Goal: Transaction & Acquisition: Purchase product/service

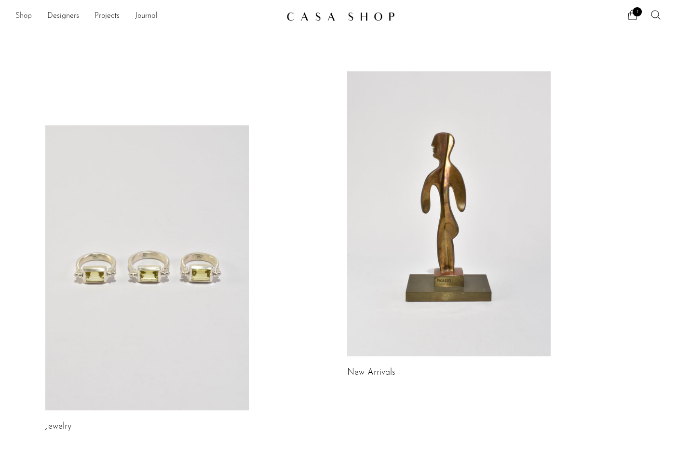
click at [30, 18] on link "Shop" at bounding box center [23, 16] width 16 height 13
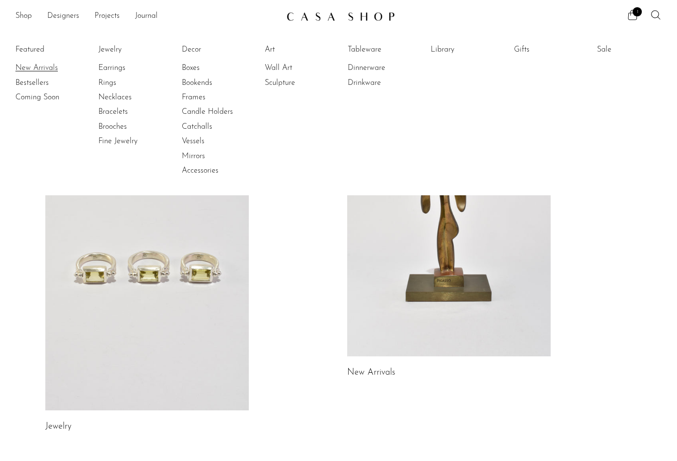
click at [36, 67] on link "New Arrivals" at bounding box center [51, 68] width 72 height 11
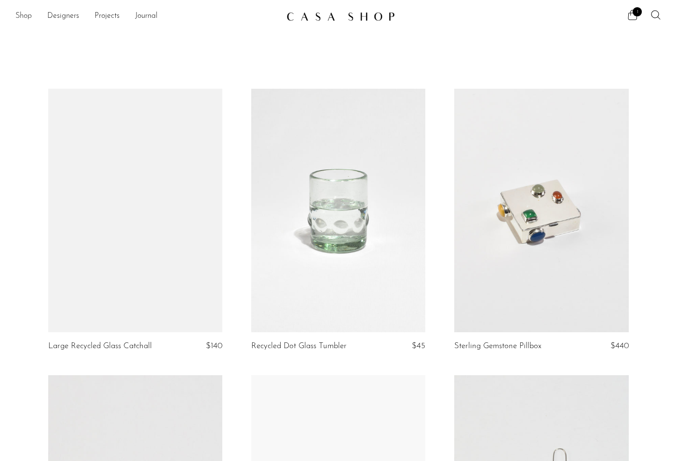
click at [23, 16] on link "Shop" at bounding box center [23, 16] width 16 height 13
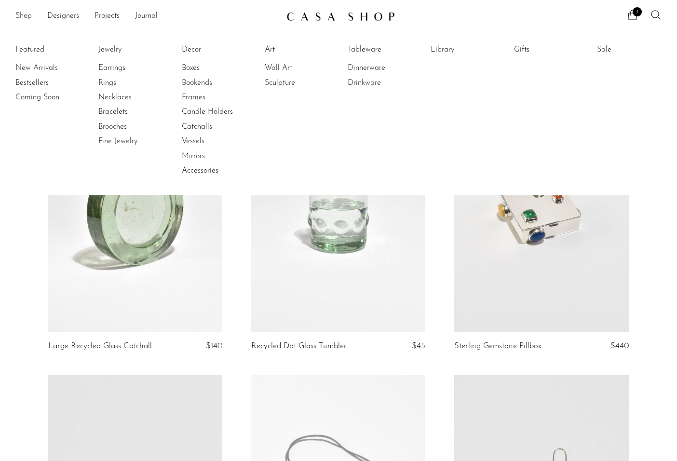
click at [642, 241] on article "Sterling Gemstone Pillbox $440" at bounding box center [541, 232] width 203 height 286
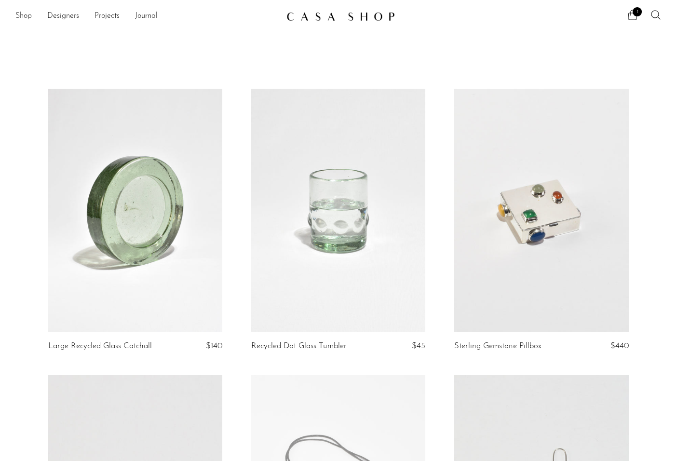
click at [637, 9] on span "1" at bounding box center [637, 11] width 9 height 9
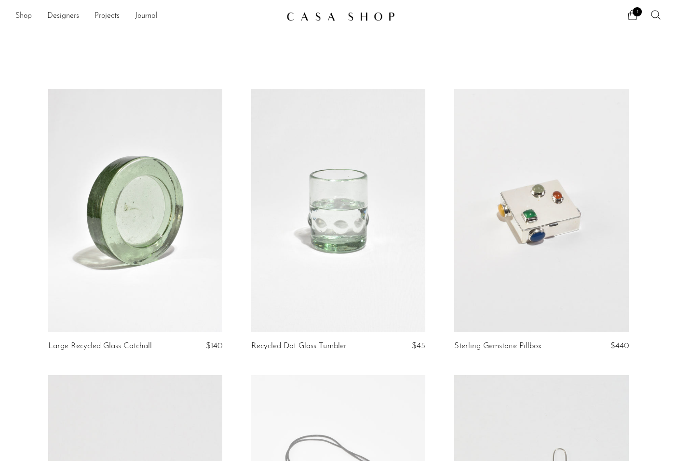
click at [375, 175] on link at bounding box center [338, 211] width 174 height 244
click at [214, 175] on link at bounding box center [135, 211] width 174 height 244
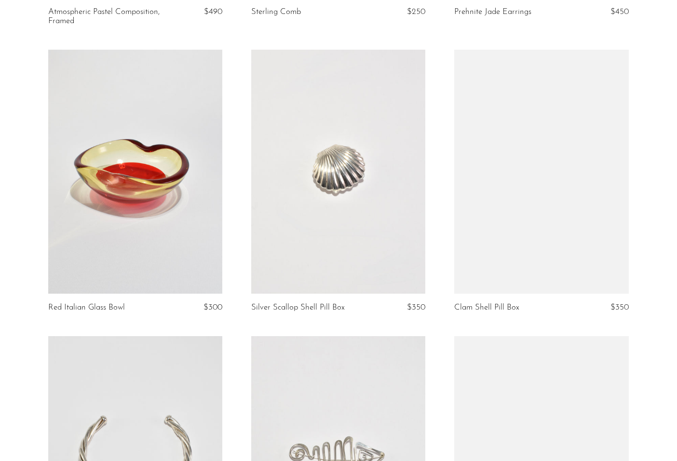
scroll to position [1486, 0]
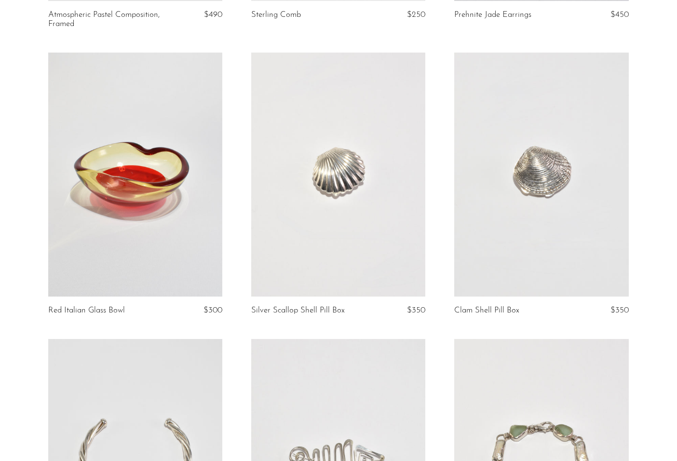
click at [132, 202] on link at bounding box center [135, 175] width 174 height 244
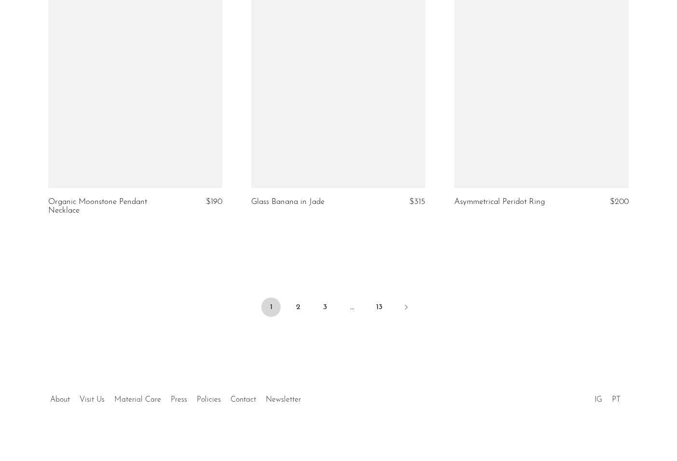
scroll to position [3312, 0]
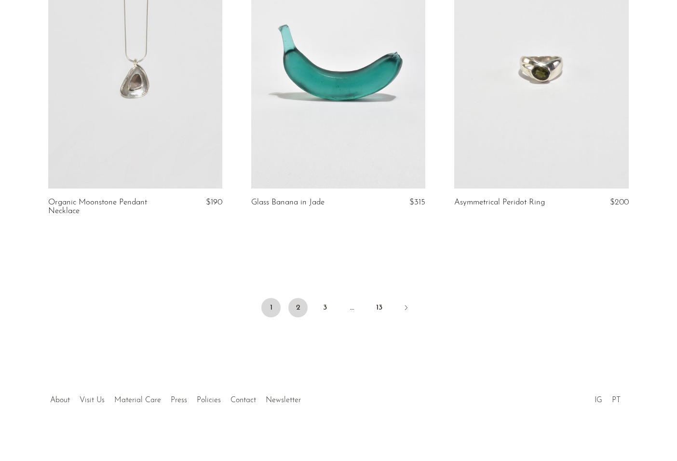
click at [298, 308] on link "2" at bounding box center [297, 307] width 19 height 19
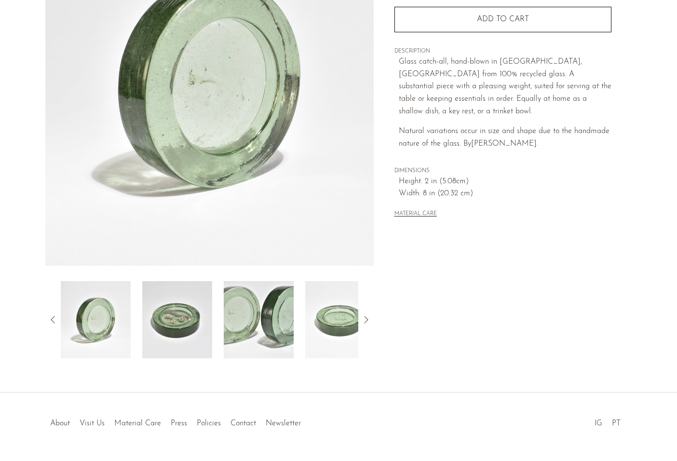
scroll to position [139, 0]
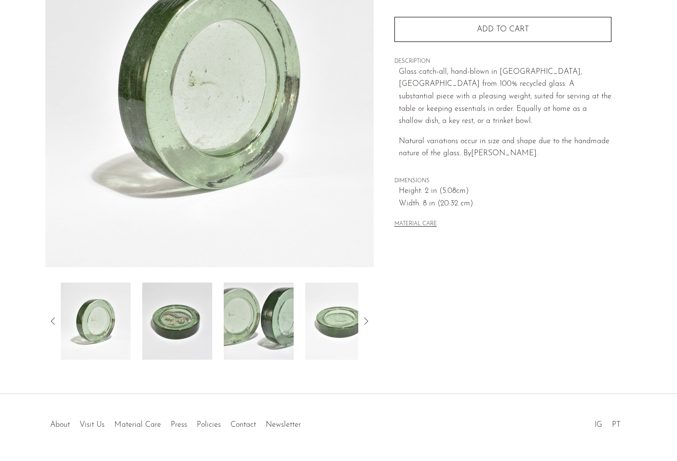
click at [189, 314] on img at bounding box center [177, 321] width 70 height 77
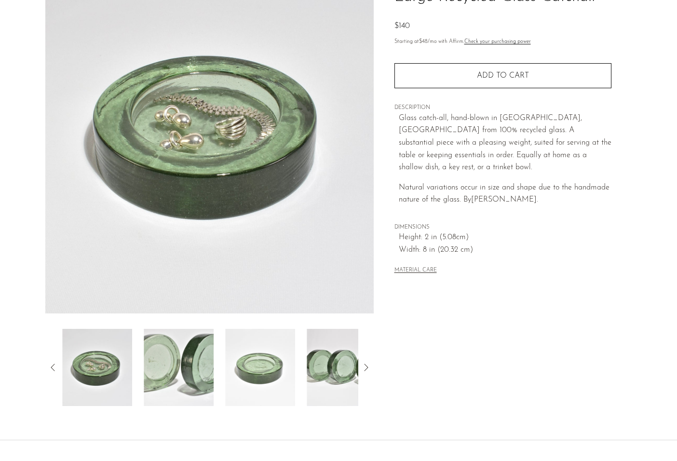
scroll to position [72, 0]
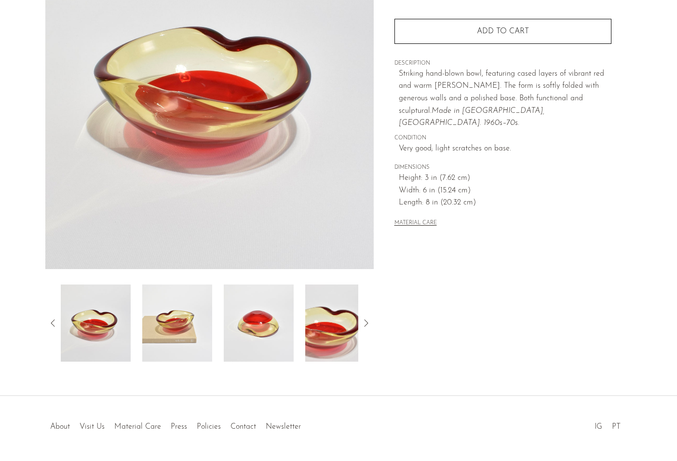
scroll to position [135, 0]
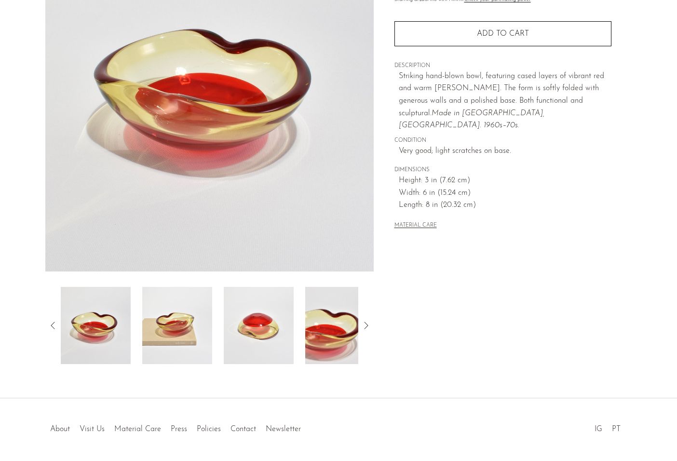
click at [275, 309] on img at bounding box center [259, 325] width 70 height 77
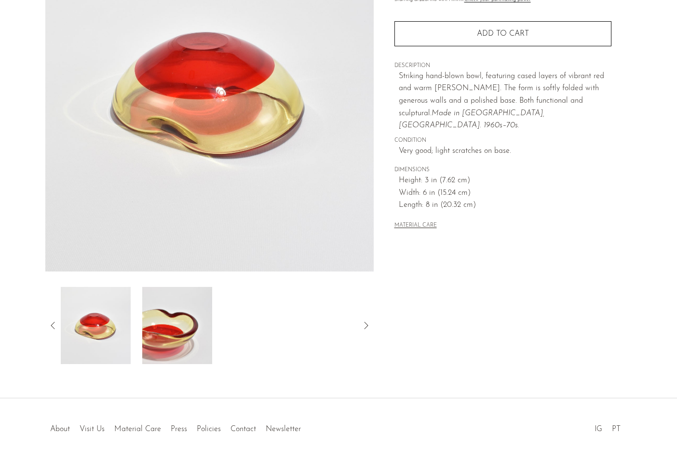
click at [54, 326] on icon at bounding box center [53, 326] width 12 height 12
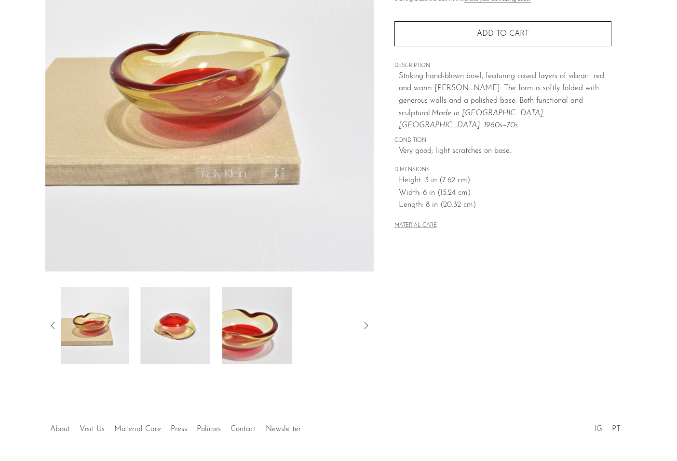
click at [97, 324] on img at bounding box center [94, 325] width 70 height 77
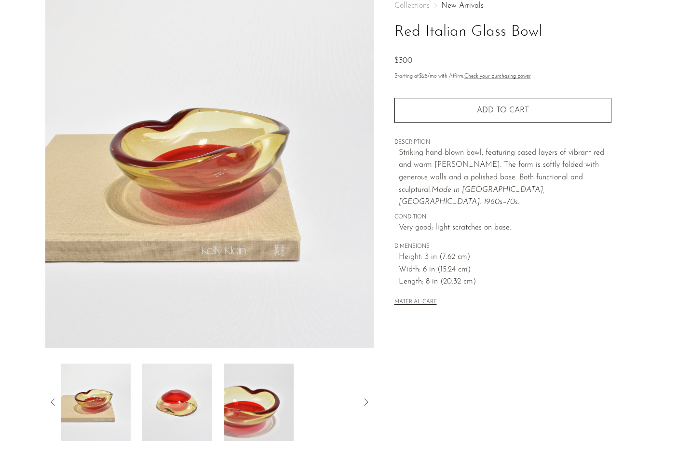
scroll to position [52, 0]
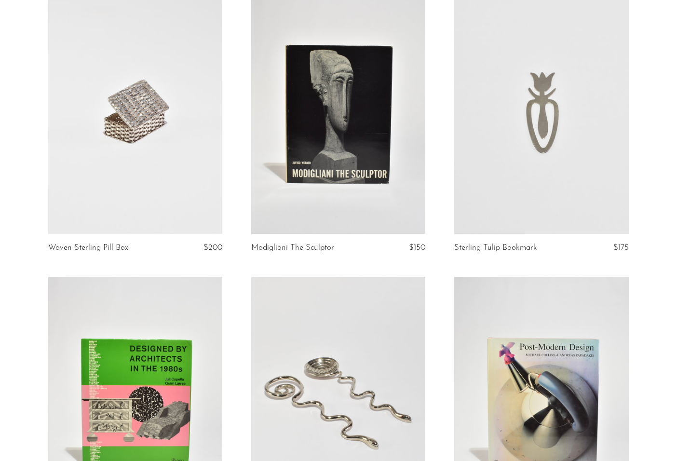
scroll to position [97, 0]
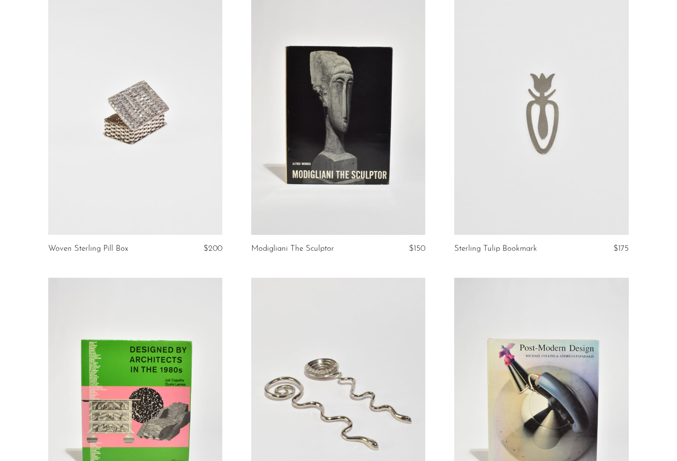
click at [184, 150] on link at bounding box center [135, 113] width 174 height 244
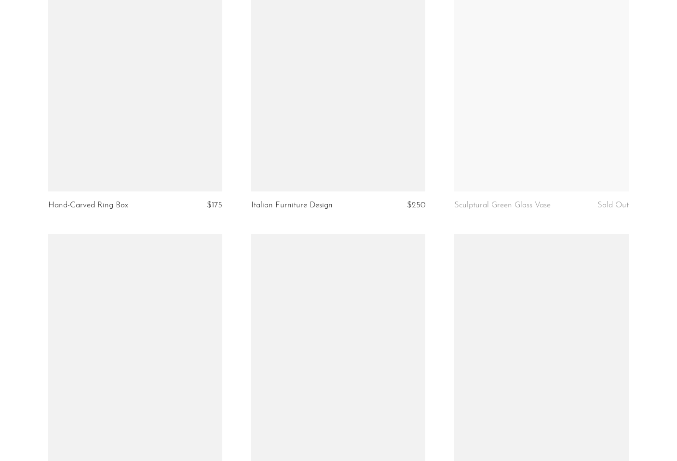
scroll to position [2146, 0]
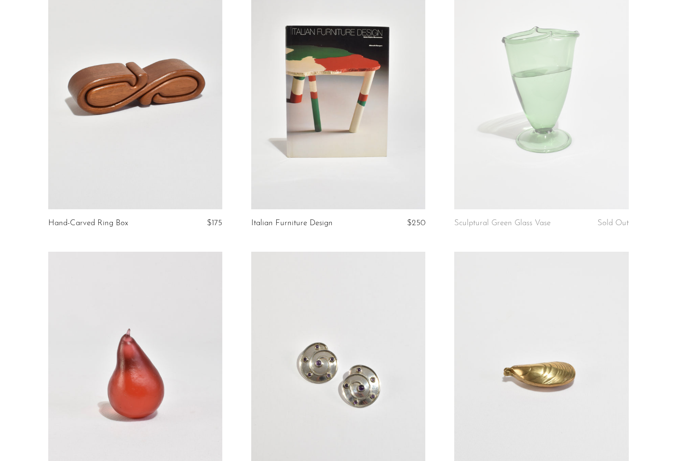
click at [372, 129] on link at bounding box center [338, 87] width 174 height 244
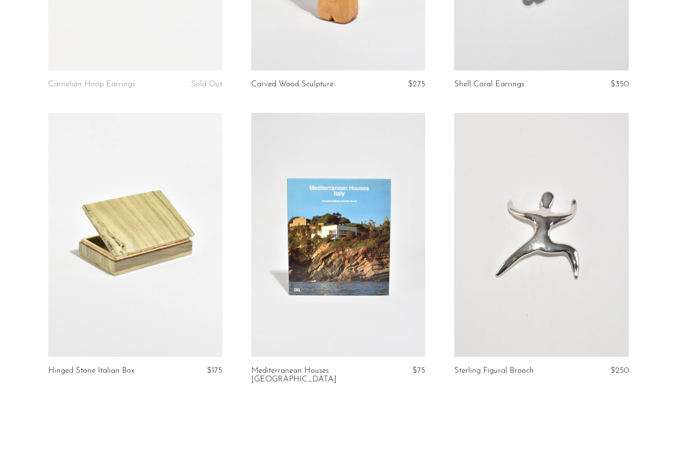
scroll to position [3142, 0]
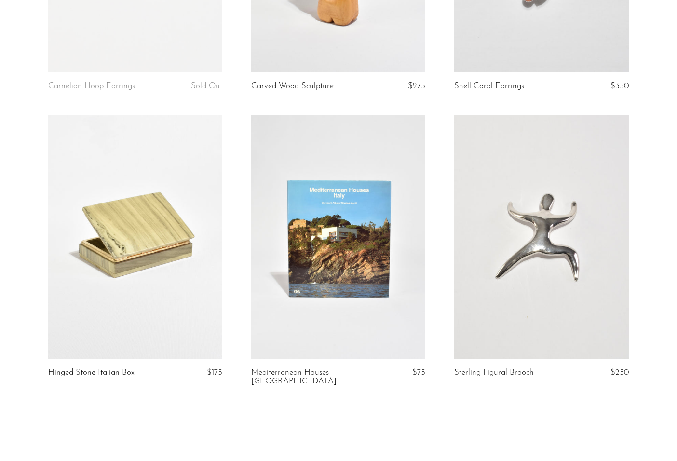
click at [408, 241] on link at bounding box center [338, 237] width 174 height 244
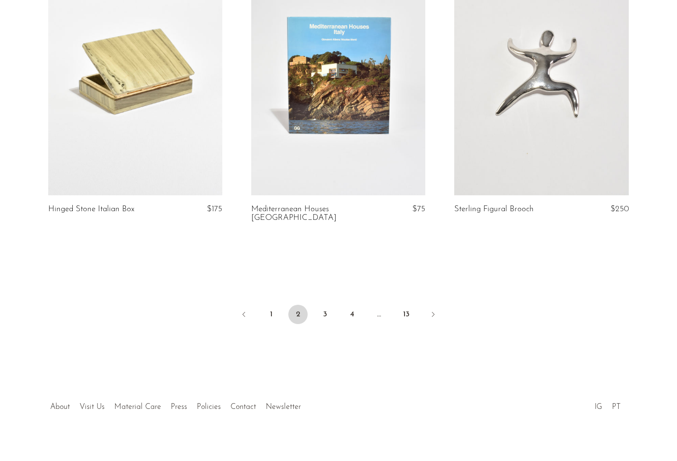
scroll to position [3303, 0]
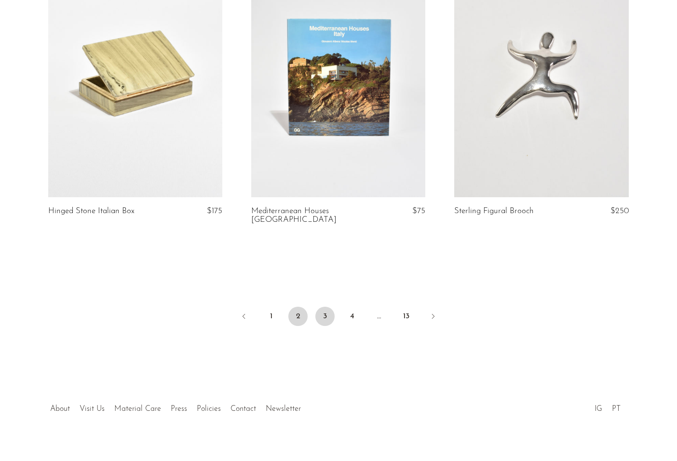
click at [327, 307] on link "3" at bounding box center [324, 316] width 19 height 19
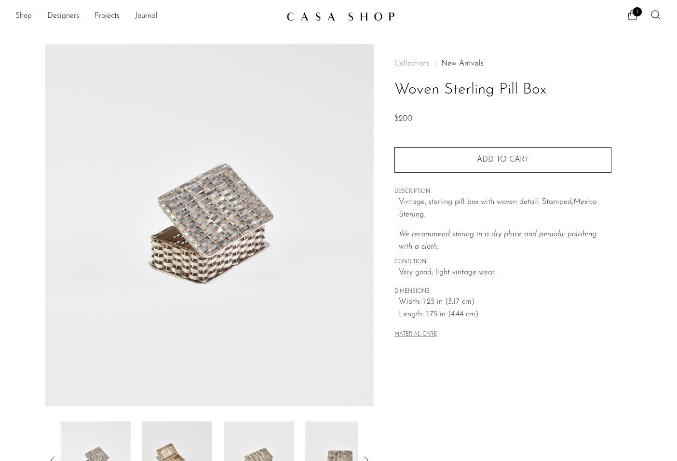
scroll to position [96, 0]
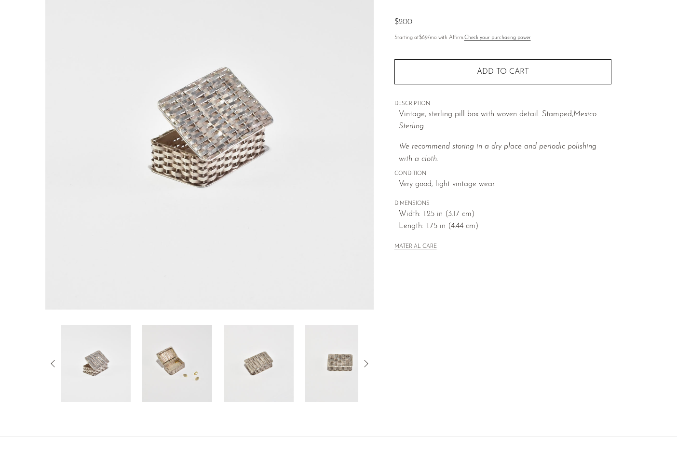
click at [205, 357] on img at bounding box center [177, 363] width 70 height 77
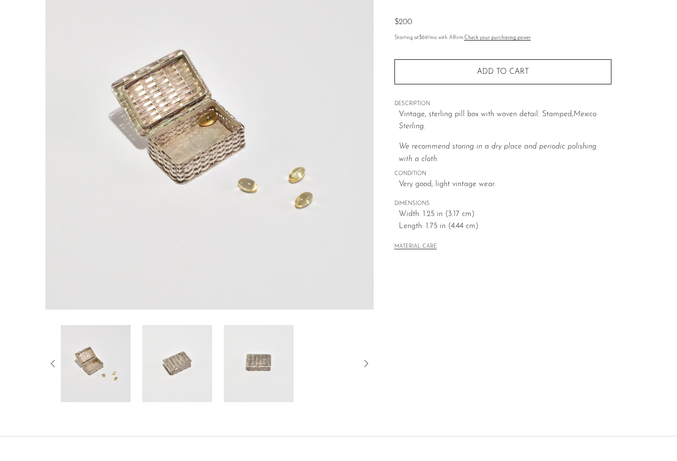
click at [190, 361] on img at bounding box center [177, 363] width 70 height 77
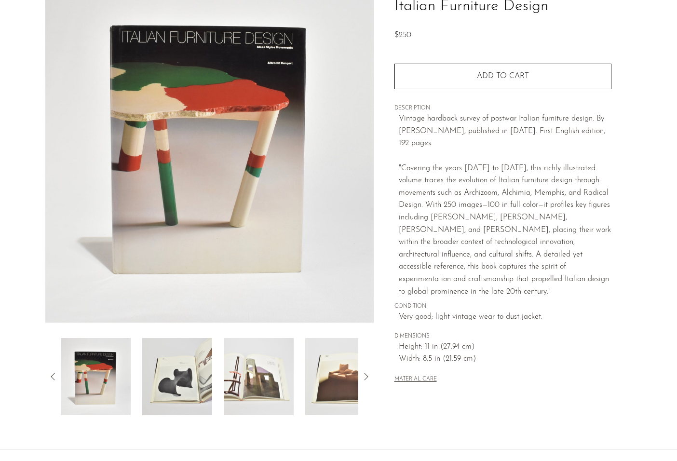
scroll to position [86, 0]
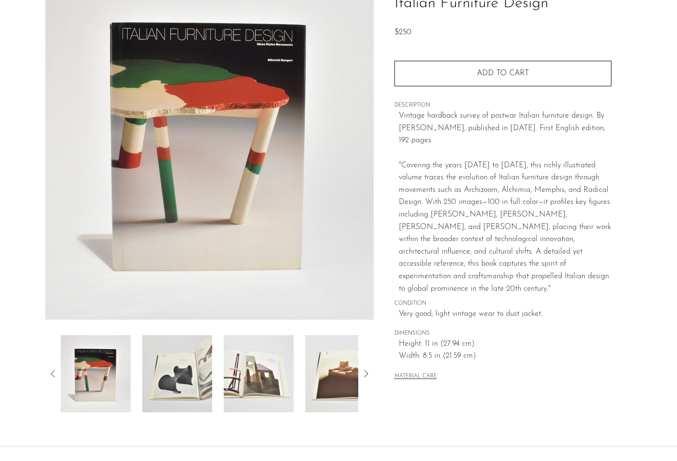
click at [321, 367] on img at bounding box center [340, 373] width 70 height 77
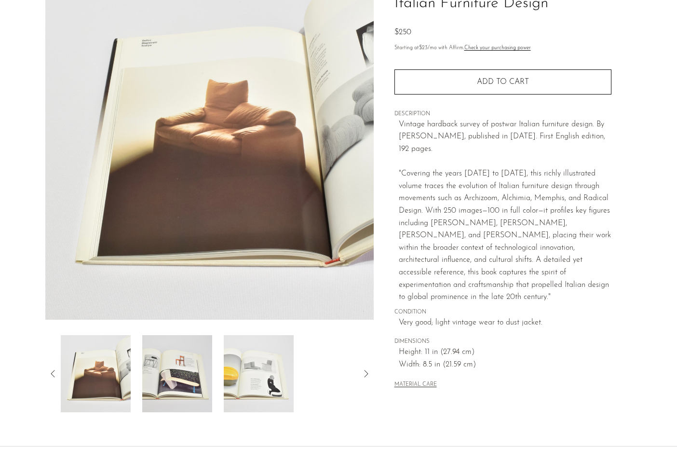
click at [80, 371] on img at bounding box center [96, 373] width 70 height 77
click at [54, 371] on icon at bounding box center [53, 374] width 12 height 12
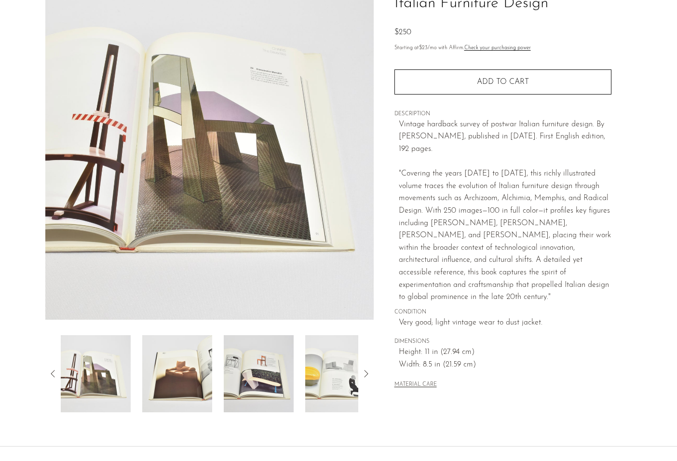
click at [121, 374] on img at bounding box center [96, 373] width 70 height 77
click at [54, 370] on icon at bounding box center [53, 374] width 12 height 12
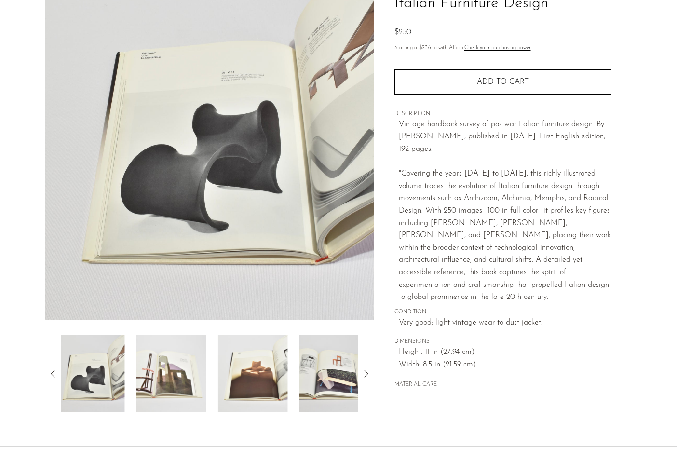
click at [90, 372] on img at bounding box center [90, 373] width 70 height 77
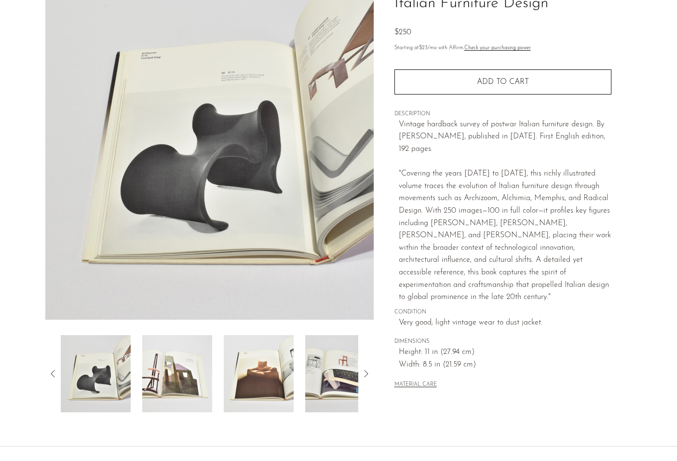
click at [52, 368] on div at bounding box center [209, 373] width 328 height 77
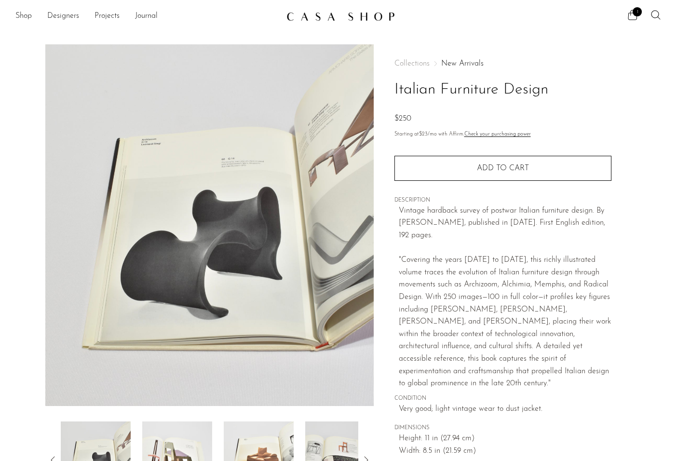
scroll to position [0, 0]
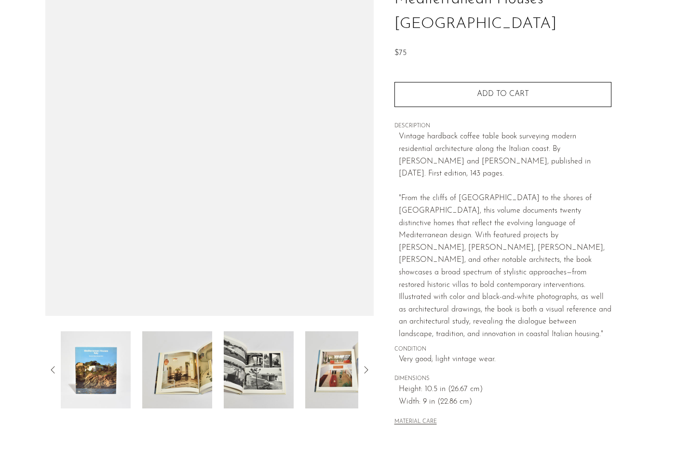
scroll to position [90, 0]
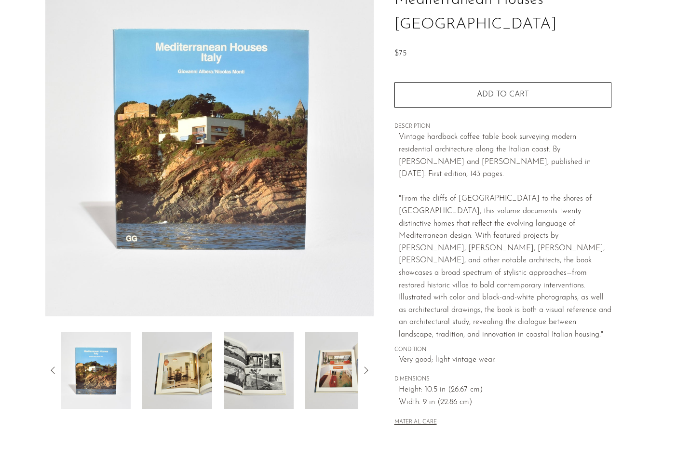
click at [200, 351] on img at bounding box center [177, 370] width 70 height 77
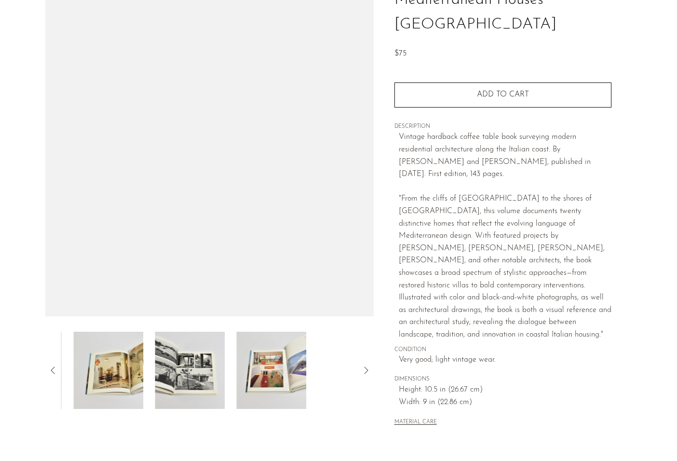
click at [237, 352] on img at bounding box center [271, 370] width 70 height 77
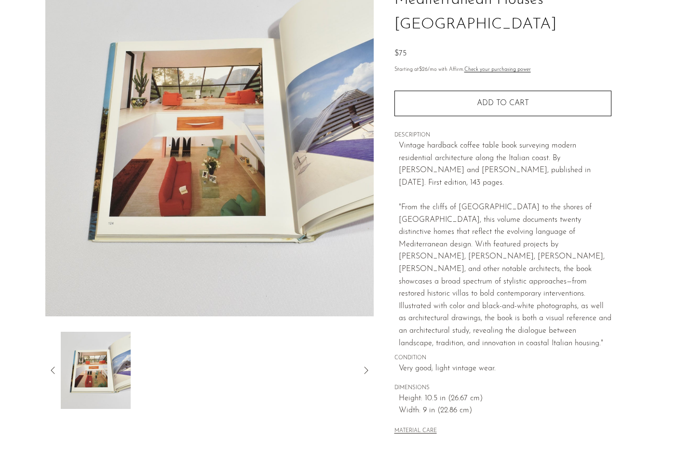
click at [68, 362] on img at bounding box center [96, 370] width 70 height 77
click at [48, 370] on icon at bounding box center [53, 370] width 12 height 12
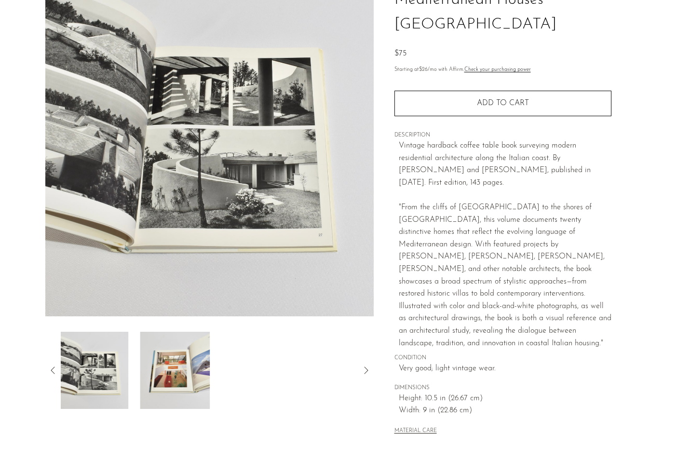
click at [48, 370] on icon at bounding box center [53, 370] width 12 height 12
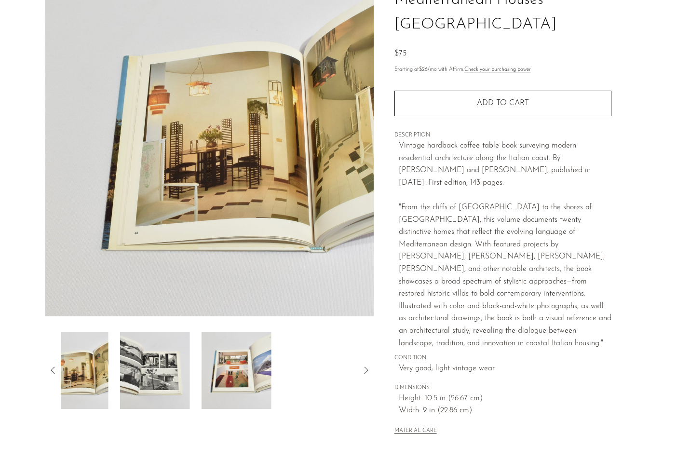
click at [48, 370] on icon at bounding box center [53, 370] width 12 height 12
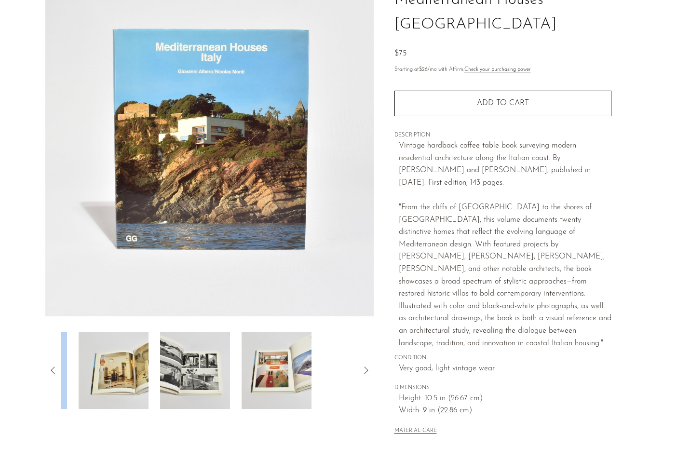
click at [48, 370] on icon at bounding box center [53, 370] width 12 height 12
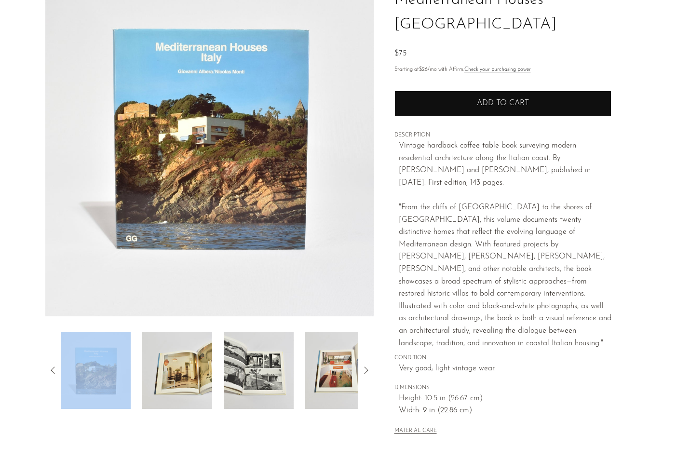
click at [492, 99] on span "Add to cart" at bounding box center [503, 103] width 52 height 8
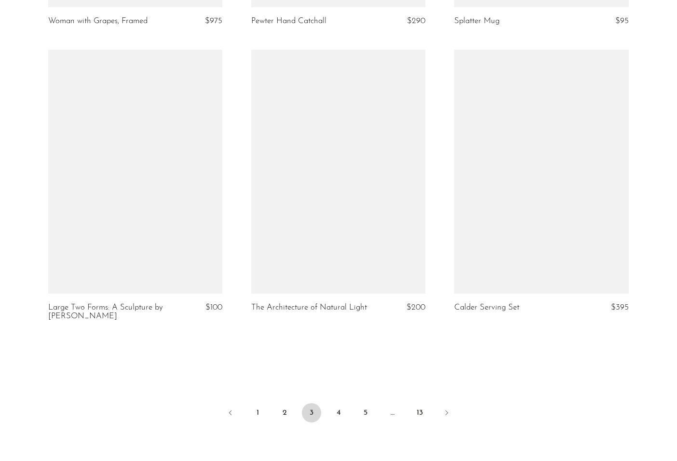
scroll to position [3225, 0]
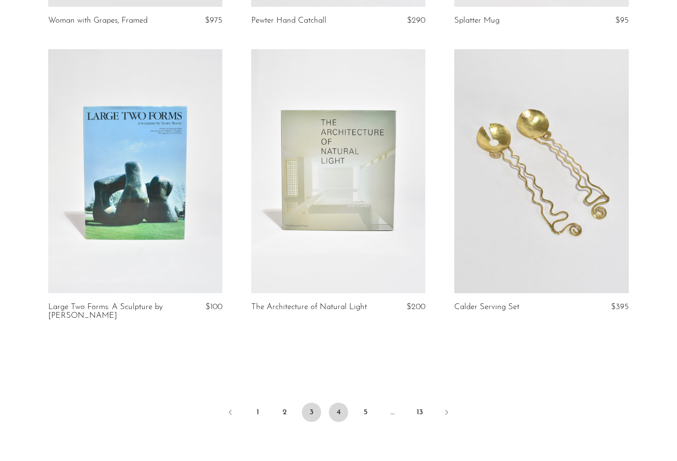
click at [344, 403] on link "4" at bounding box center [338, 412] width 19 height 19
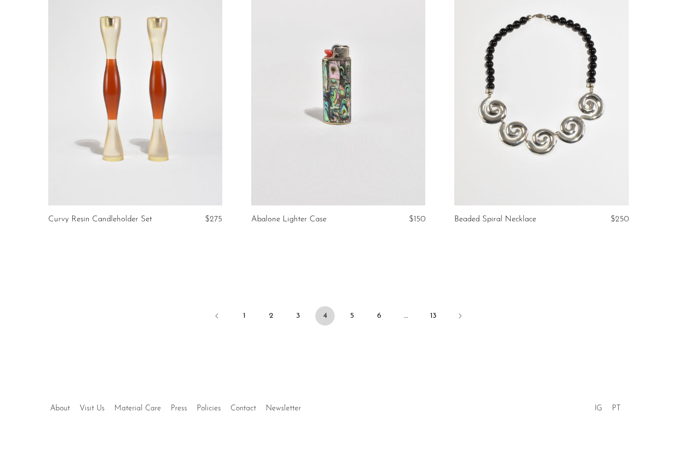
scroll to position [3303, 0]
click at [346, 307] on link "5" at bounding box center [351, 316] width 19 height 19
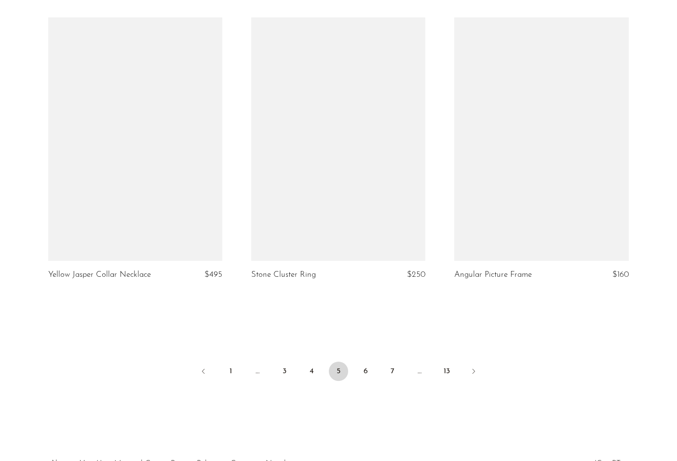
scroll to position [3249, 0]
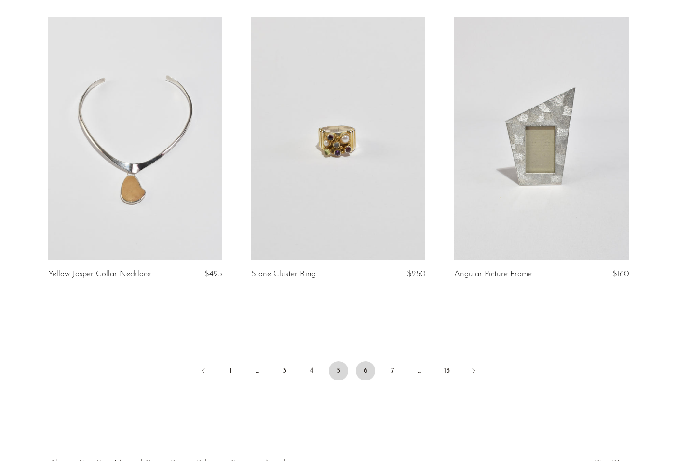
click at [364, 361] on link "6" at bounding box center [365, 370] width 19 height 19
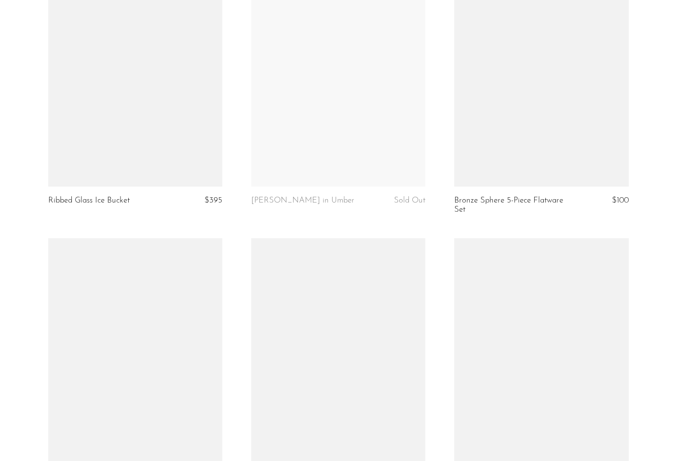
scroll to position [1596, 0]
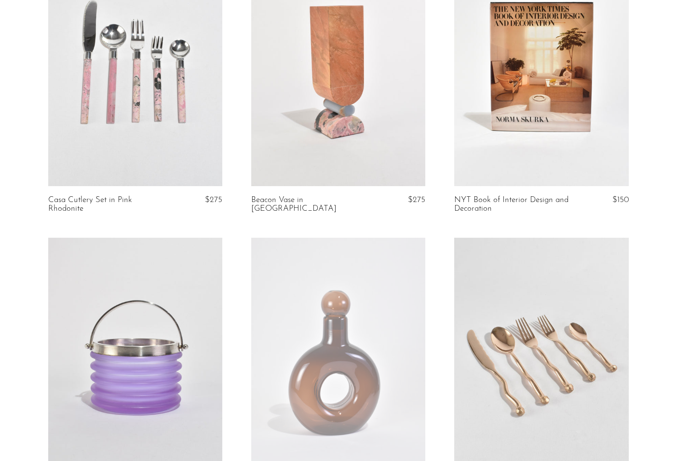
click at [572, 121] on link at bounding box center [541, 64] width 174 height 244
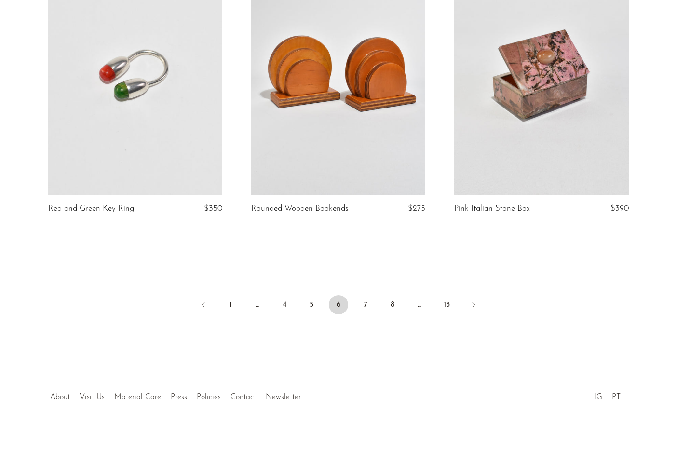
scroll to position [3321, 0]
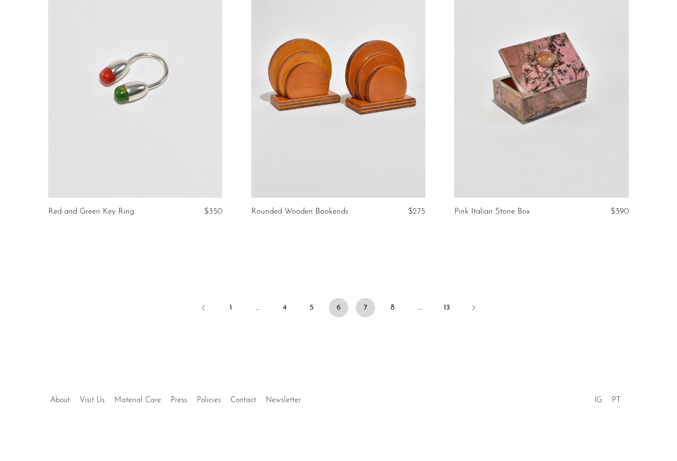
click at [359, 311] on link "7" at bounding box center [365, 307] width 19 height 19
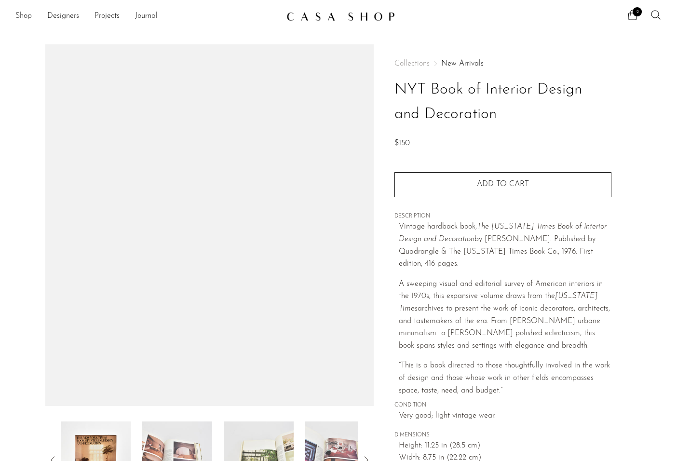
scroll to position [107, 0]
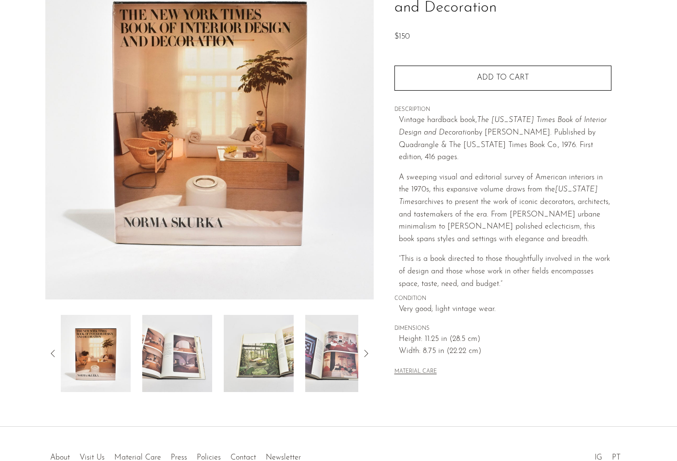
click at [328, 359] on img at bounding box center [340, 353] width 70 height 77
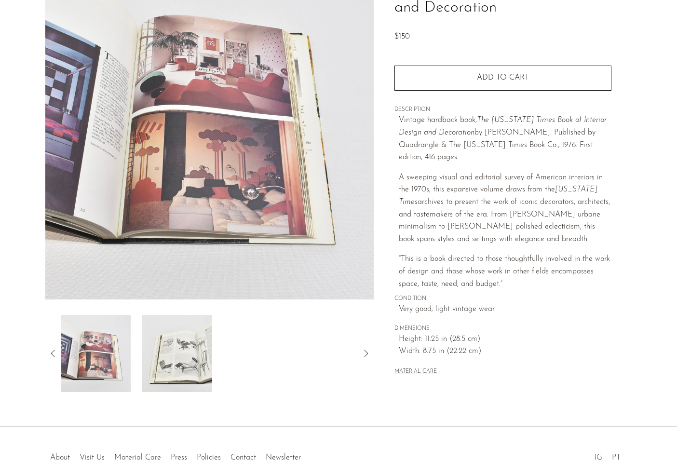
click at [108, 348] on img at bounding box center [96, 353] width 70 height 77
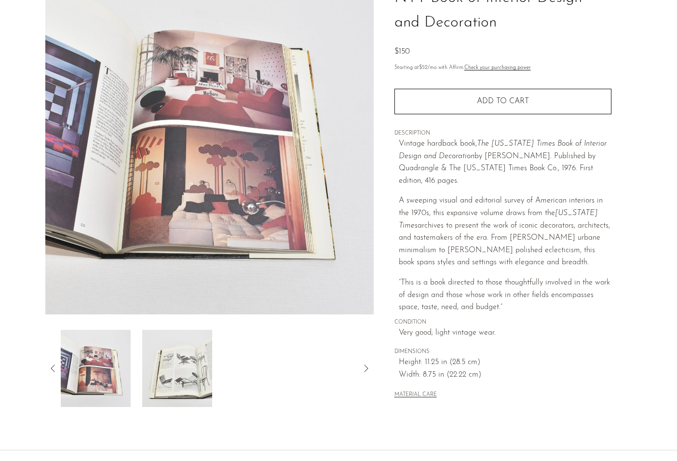
scroll to position [100, 0]
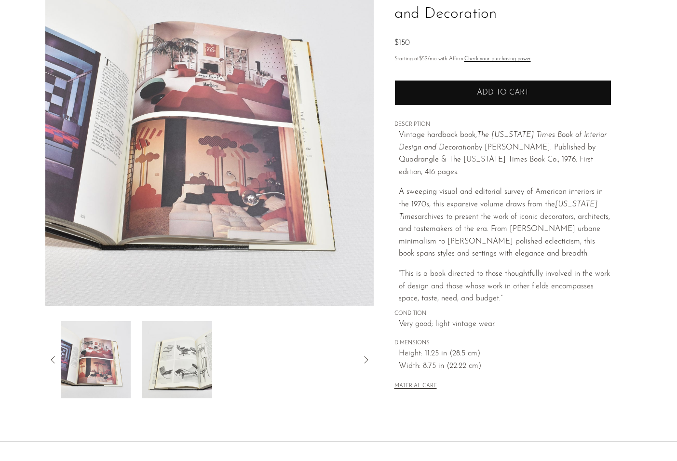
click at [438, 93] on button "Add to cart" at bounding box center [502, 92] width 217 height 25
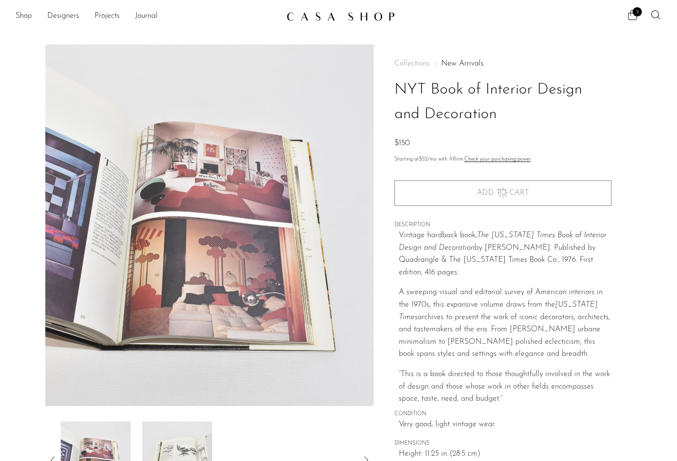
scroll to position [0, 0]
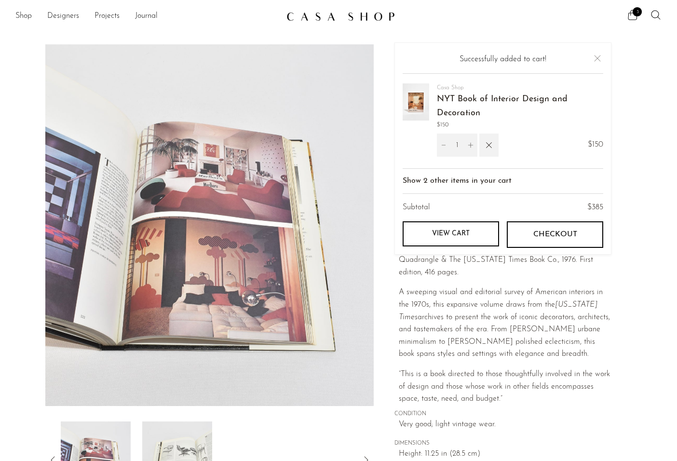
click at [202, 45] on img at bounding box center [209, 225] width 328 height 362
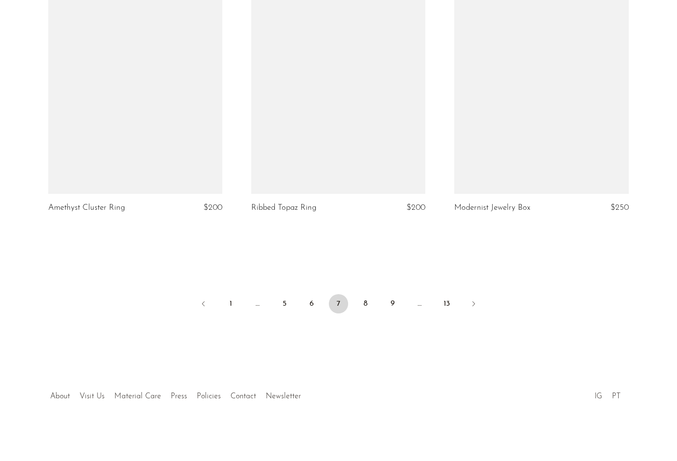
scroll to position [3303, 0]
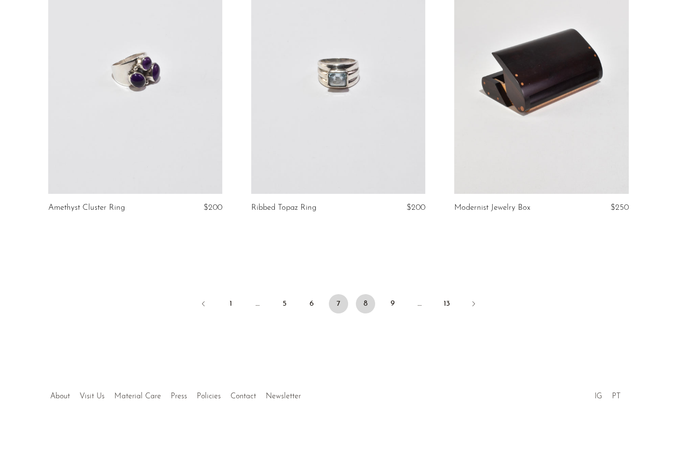
click at [369, 306] on link "8" at bounding box center [365, 303] width 19 height 19
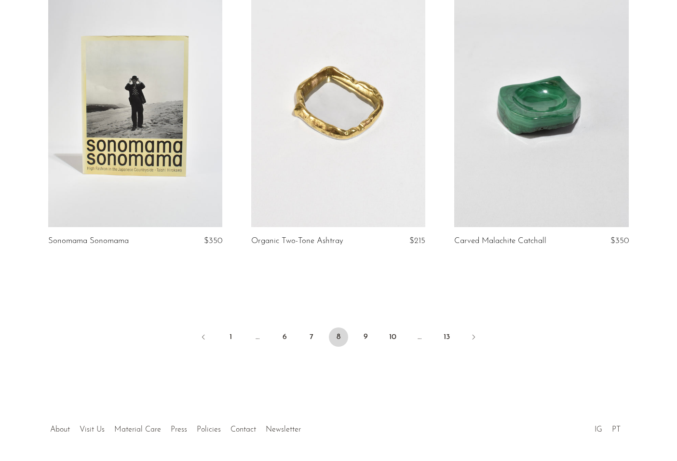
scroll to position [3275, 0]
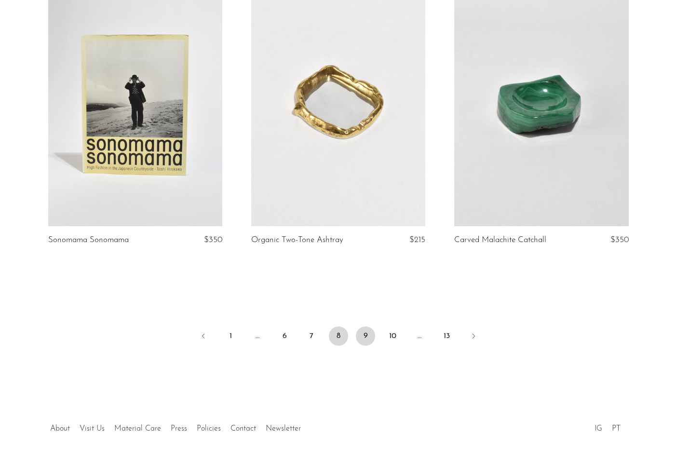
click at [366, 326] on link "9" at bounding box center [365, 335] width 19 height 19
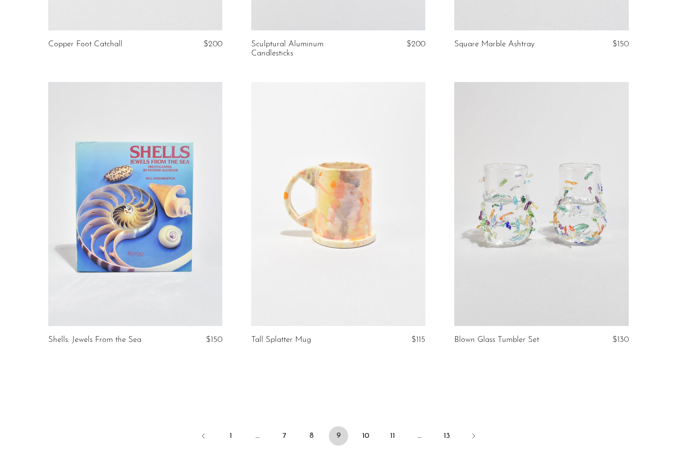
scroll to position [3176, 0]
click at [365, 425] on link "10" at bounding box center [365, 434] width 19 height 19
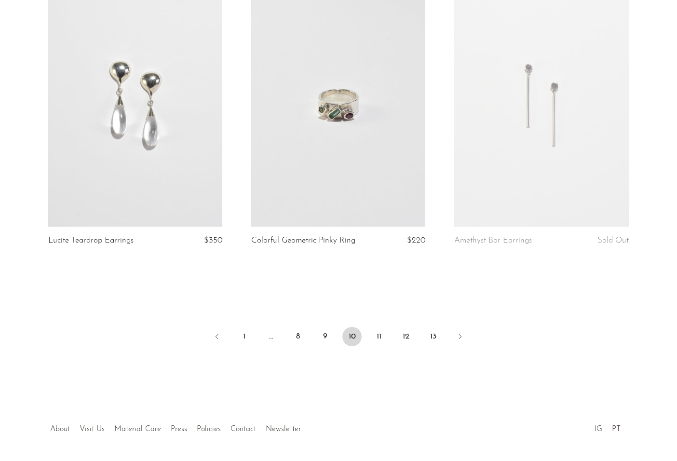
scroll to position [3286, 0]
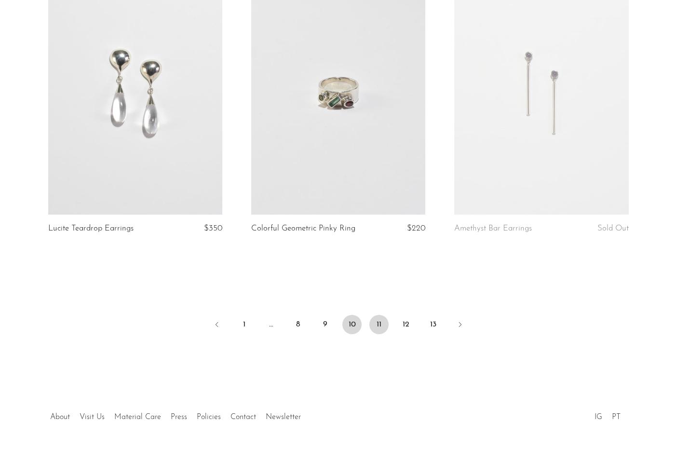
click at [379, 327] on link "11" at bounding box center [378, 324] width 19 height 19
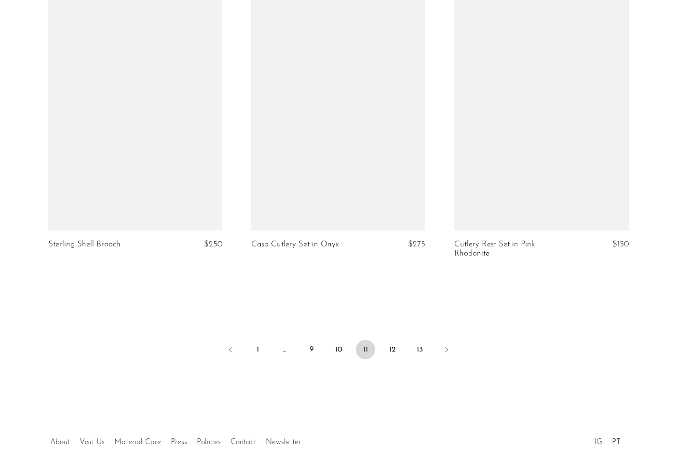
scroll to position [3320, 0]
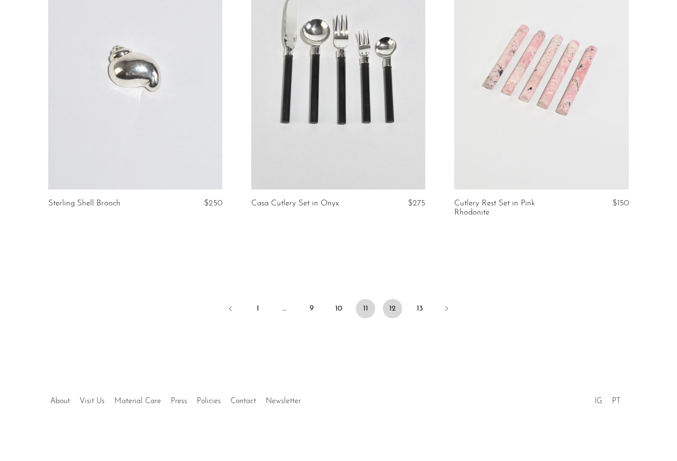
click at [389, 308] on link "12" at bounding box center [392, 308] width 19 height 19
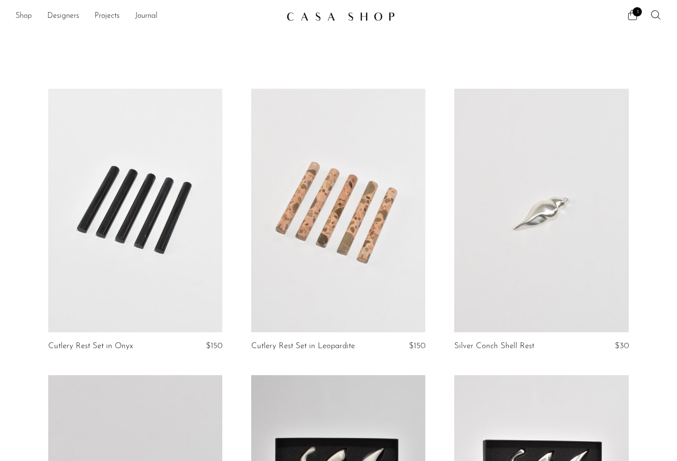
click at [25, 15] on link "Shop" at bounding box center [23, 16] width 16 height 13
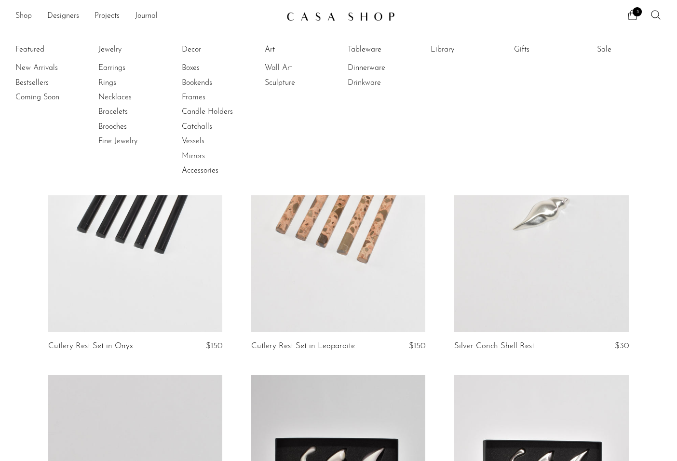
click at [249, 222] on article "Cutlery Rest Set in Leopardite $150" at bounding box center [338, 232] width 203 height 286
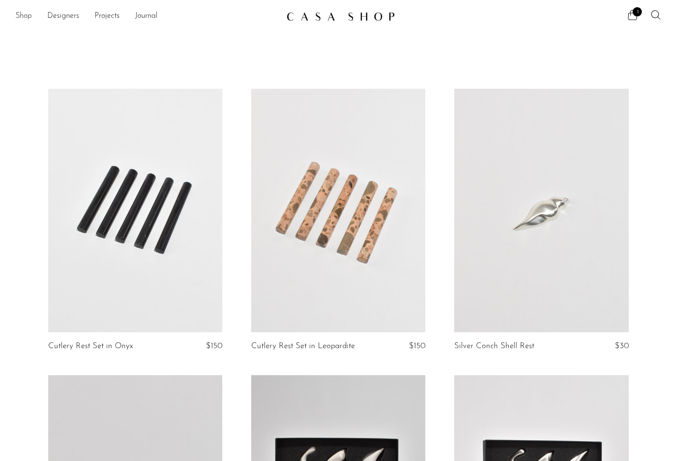
click at [28, 15] on link "Shop" at bounding box center [23, 16] width 16 height 13
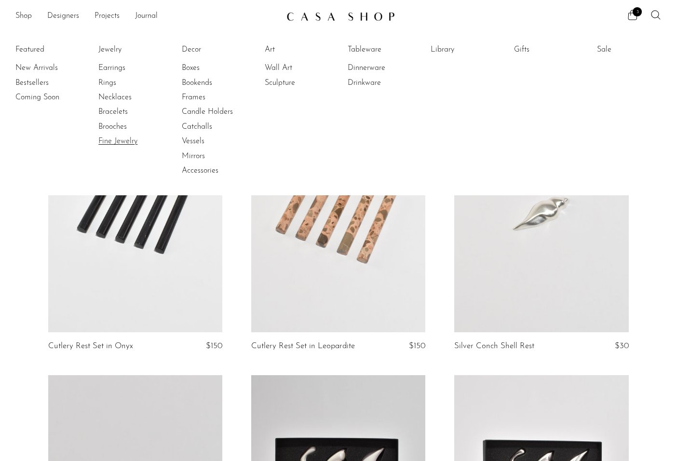
click at [123, 138] on link "Fine Jewelry" at bounding box center [134, 141] width 72 height 11
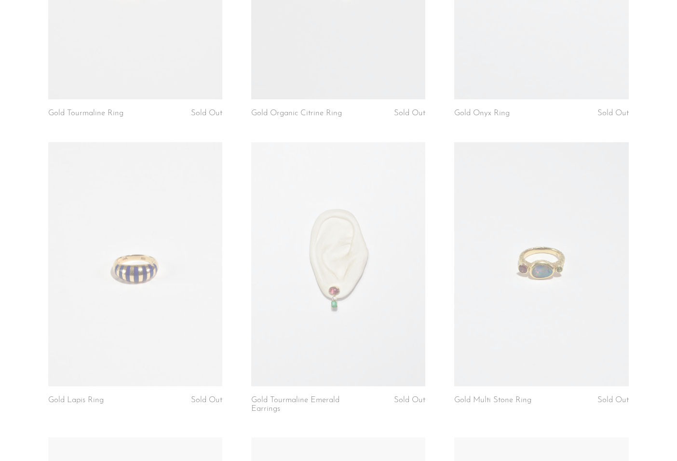
scroll to position [1125, 0]
